Goal: Task Accomplishment & Management: Use online tool/utility

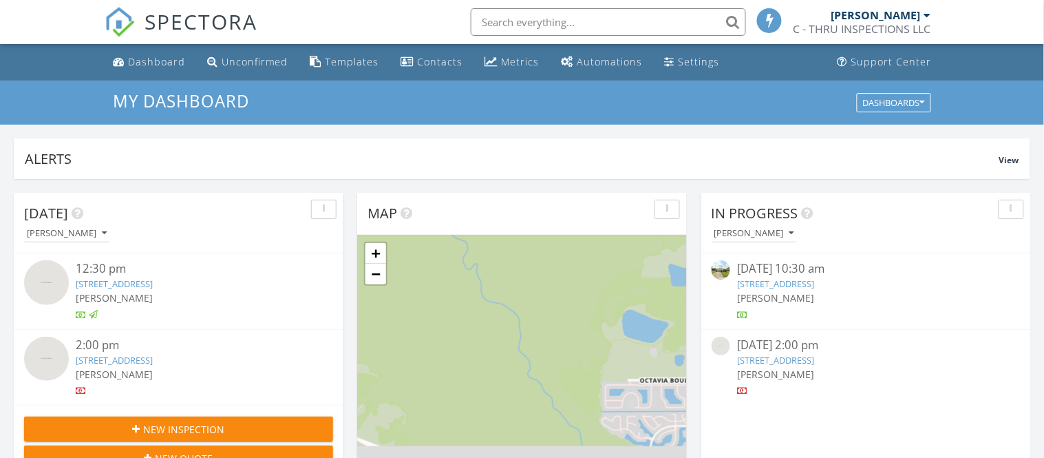
click at [153, 363] on link "[STREET_ADDRESS]" at bounding box center [114, 360] width 77 height 12
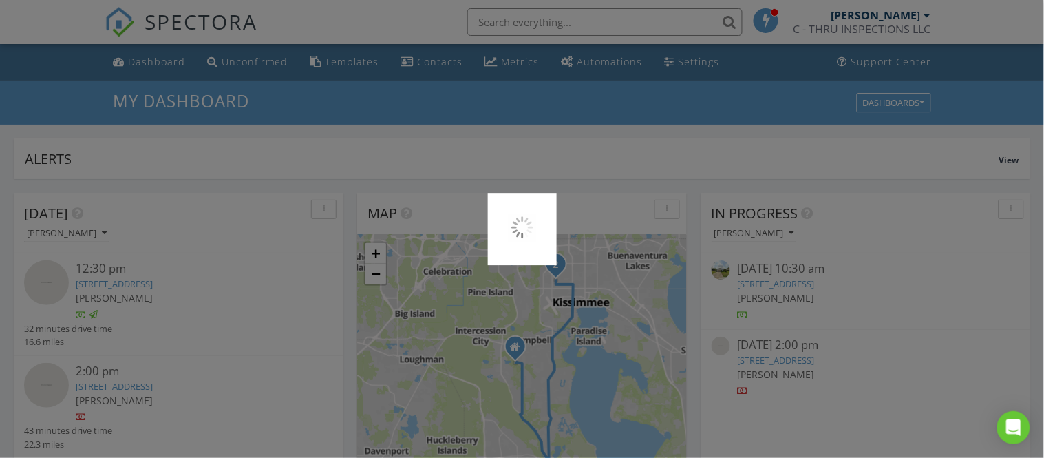
scroll to position [1254, 1045]
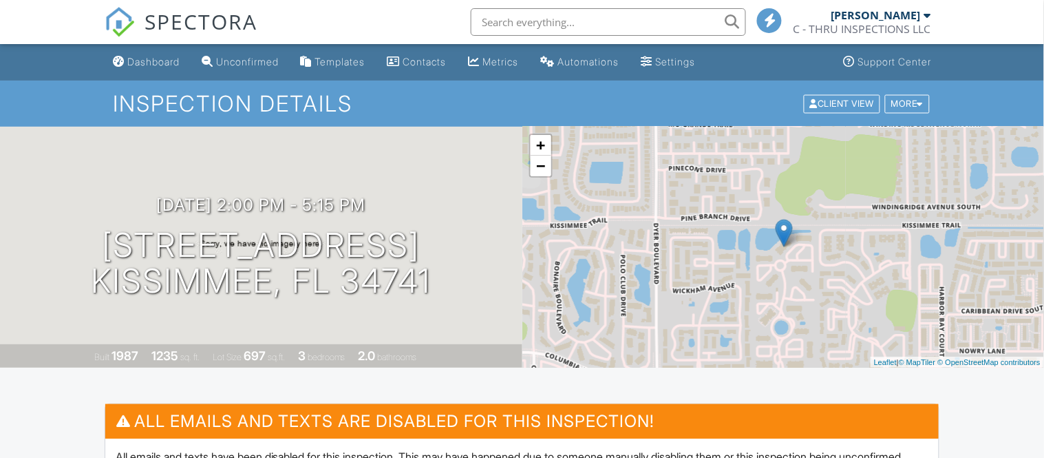
click at [646, 260] on div "+ − Leaflet | © MapTiler © OpenStreetMap contributors" at bounding box center [783, 247] width 522 height 241
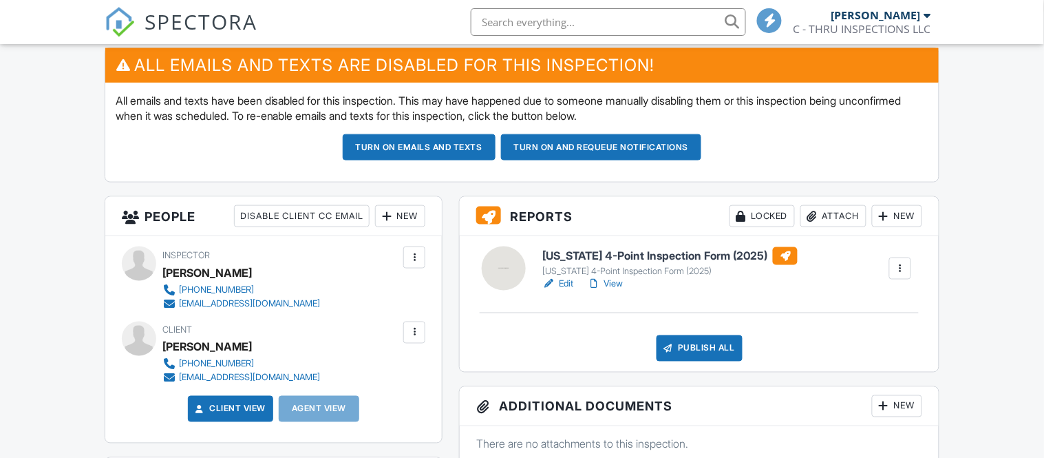
click at [659, 258] on h6 "Florida 4-Point Inspection Form (2025)" at bounding box center [669, 256] width 255 height 18
